Goal: Transaction & Acquisition: Purchase product/service

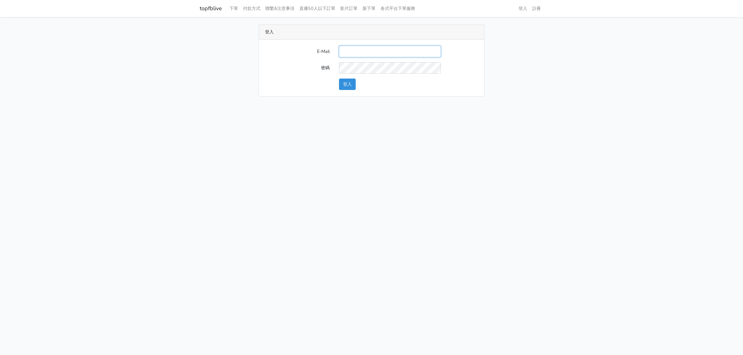
click at [354, 47] on input "E-Mail" at bounding box center [390, 51] width 102 height 11
type input "lindaevilcat5@gmail.com"
click at [358, 79] on div "登入" at bounding box center [408, 84] width 148 height 11
click at [355, 81] on button "登入" at bounding box center [347, 84] width 17 height 11
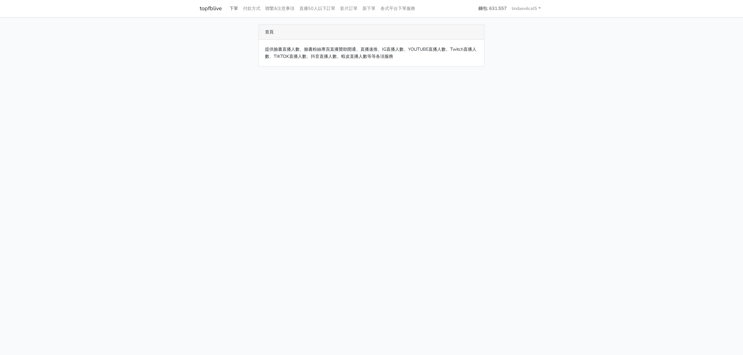
click at [236, 8] on link "下單" at bounding box center [234, 8] width 14 height 12
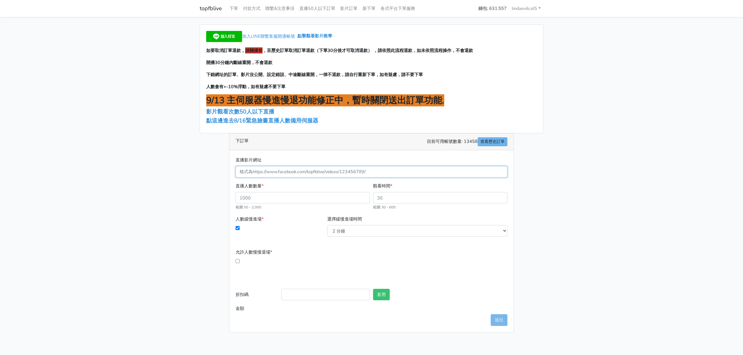
click at [272, 174] on input "直播影片網址" at bounding box center [372, 171] width 272 height 11
click at [288, 120] on span "點這邊進去8/16緊急臉書直播人數備用伺服器" at bounding box center [262, 120] width 112 height 7
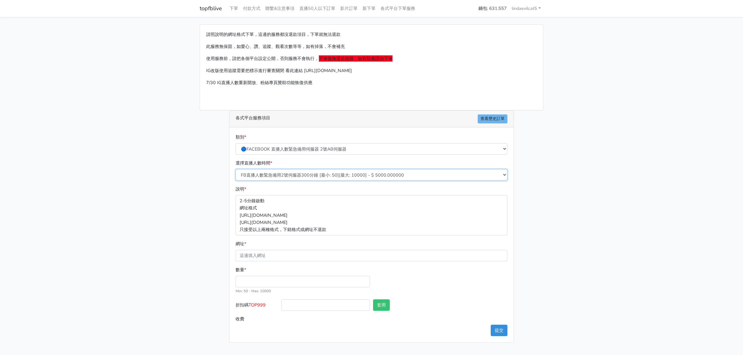
click at [316, 179] on select "FB直播人數緊急備用2號伺服器300分鐘 [最小: 50][最大: 10000] - $ 5000.000000 FB直播人數緊急備用2號伺服器60分鐘 [最…" at bounding box center [372, 174] width 272 height 11
select select "578"
click at [236, 170] on select "FB直播人數緊急備用2號伺服器300分鐘 [最小: 50][最大: 10000] - $ 5000.000000 FB直播人數緊急備用2號伺服器60分鐘 [最…" at bounding box center [372, 174] width 272 height 11
click at [272, 255] on input "網址 *" at bounding box center [372, 255] width 272 height 11
paste input "https://www.facebook.com/sheis.shop.2/videos/816558947388962"
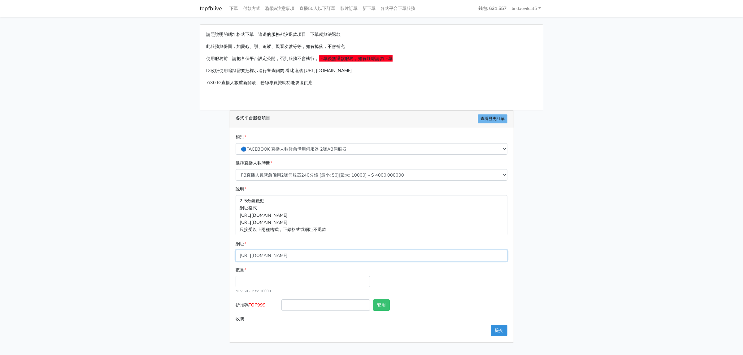
type input "https://www.facebook.com/sheis.shop.2/videos/816558947388962"
click at [258, 283] on input "數量 *" at bounding box center [303, 281] width 134 height 11
type input "50"
type input "200.000"
drag, startPoint x: 251, startPoint y: 304, endPoint x: 267, endPoint y: 304, distance: 16.1
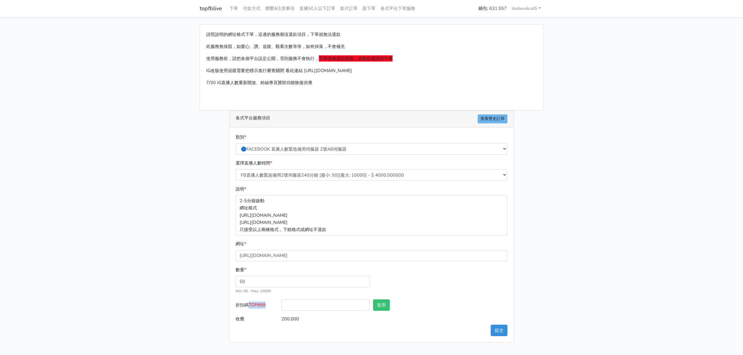
click at [267, 304] on label "折扣碼 TOP999" at bounding box center [257, 307] width 46 height 14
copy span "TOP999"
click at [346, 309] on input "折扣碼 TOP999" at bounding box center [325, 305] width 89 height 11
paste input "TOP999"
type input "TOP999"
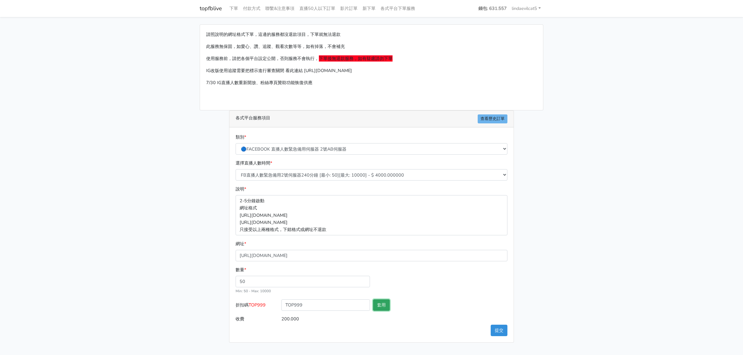
click at [386, 308] on button "套用" at bounding box center [381, 305] width 17 height 11
type input "套用失敗"
click at [500, 331] on button "提交" at bounding box center [499, 330] width 17 height 11
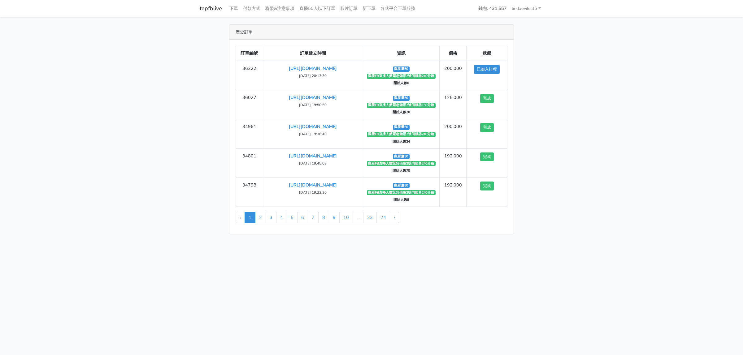
click at [429, 242] on html "topfblive 下單 付款方式 聯繫&注意事項 直播50人以下訂單 影片訂單 新下單 各式平台下單服務 ‹ 1" at bounding box center [371, 121] width 743 height 242
click at [651, 115] on main "歷史訂單 訂單編號 訂單建立時間 資訊 價格 狀態 36222 https://www.facebook.com/sheis.shop.2/videos/81…" at bounding box center [371, 129] width 743 height 225
